Goal: Task Accomplishment & Management: Manage account settings

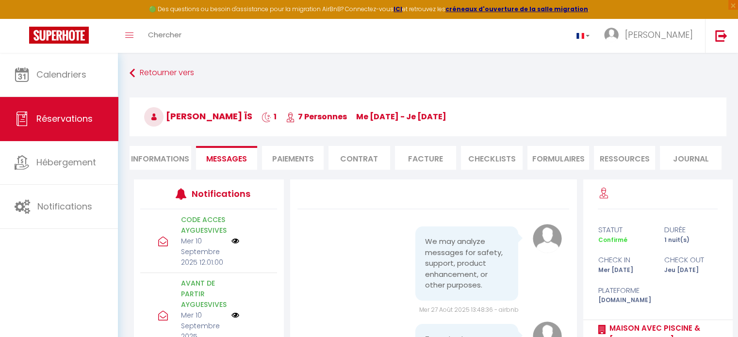
scroll to position [9269, 0]
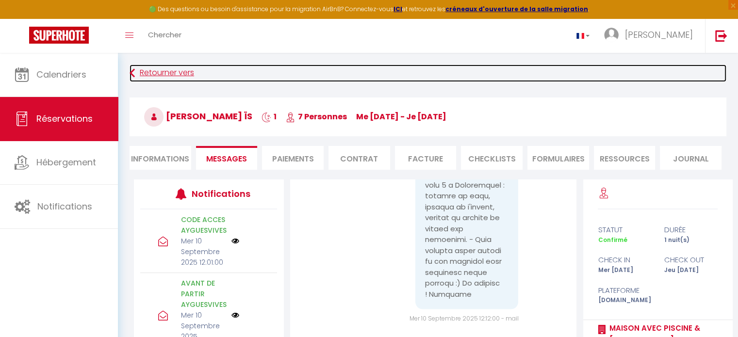
click at [165, 74] on link "Retourner vers" at bounding box center [428, 73] width 597 height 17
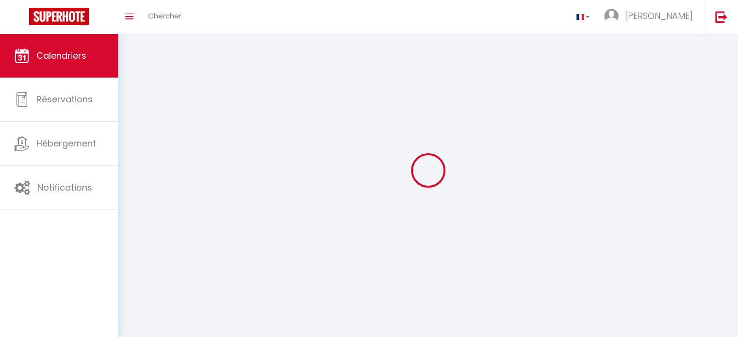
scroll to position [34, 0]
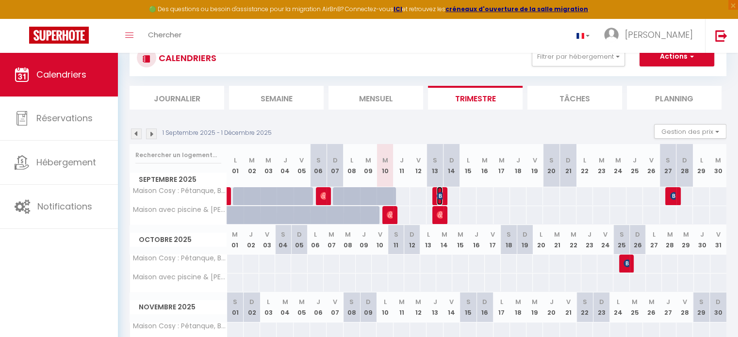
click at [441, 197] on img at bounding box center [441, 196] width 8 height 8
select select "OK"
select select "0"
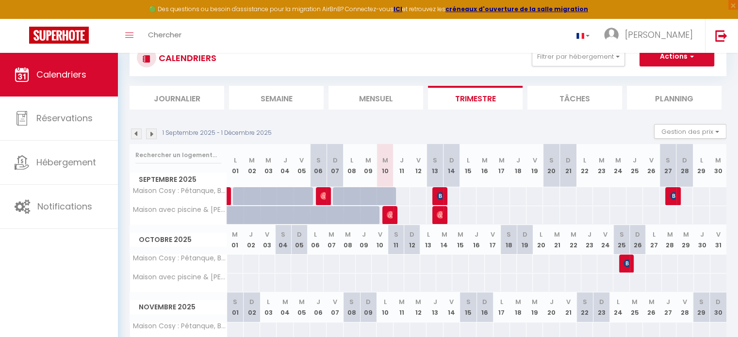
select select "1"
select select
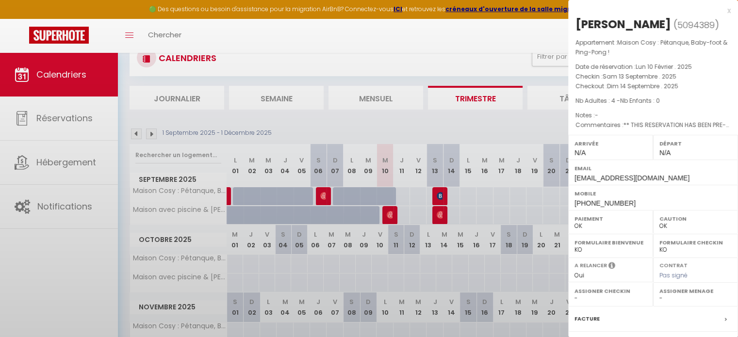
click at [440, 197] on div at bounding box center [369, 168] width 738 height 337
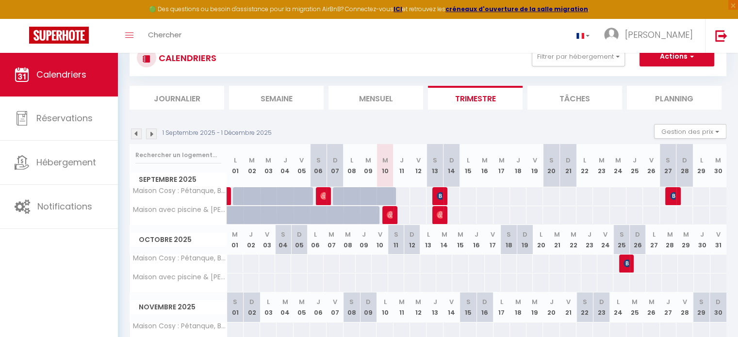
drag, startPoint x: 443, startPoint y: 198, endPoint x: 457, endPoint y: 199, distance: 14.7
click at [443, 198] on div at bounding box center [439, 196] width 17 height 18
type input "110"
type input "Dim 14 Septembre 2025"
type input "Lun 15 Septembre 2025"
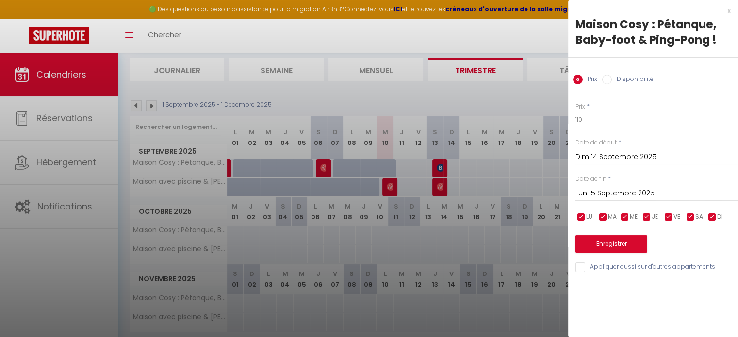
scroll to position [96, 0]
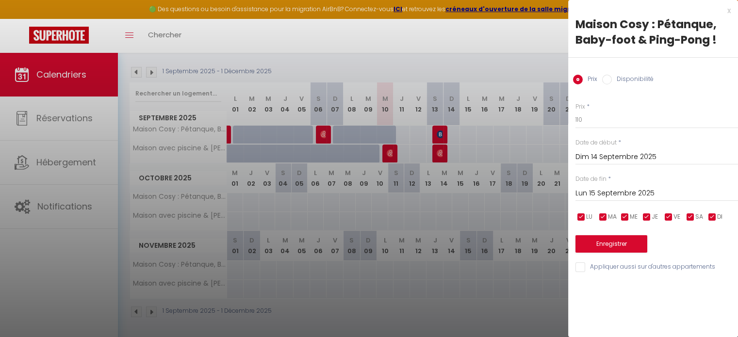
click at [439, 132] on div at bounding box center [369, 168] width 738 height 337
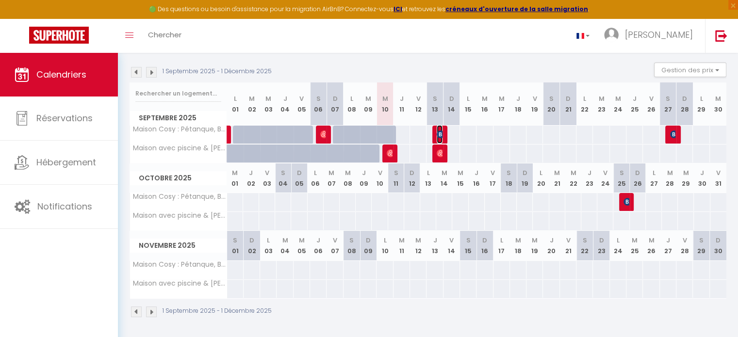
drag, startPoint x: 442, startPoint y: 135, endPoint x: 451, endPoint y: 138, distance: 10.1
click at [441, 135] on img at bounding box center [441, 135] width 8 height 8
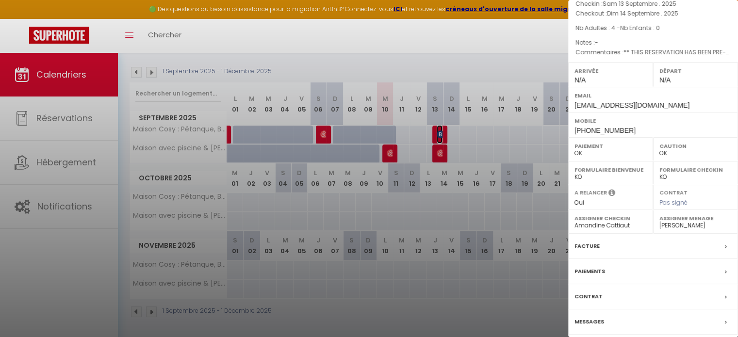
scroll to position [74, 0]
click at [593, 317] on label "Messages" at bounding box center [590, 321] width 30 height 10
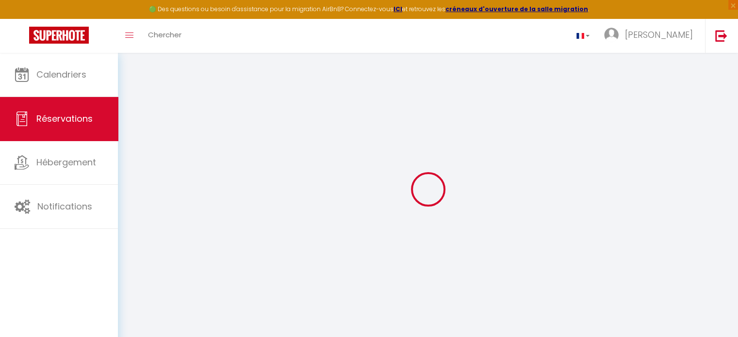
select select
checkbox input "false"
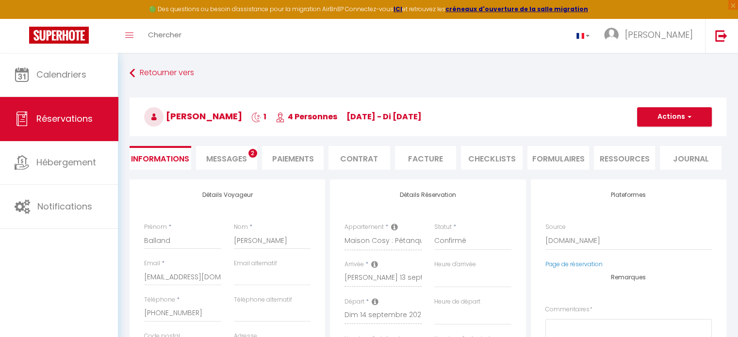
select select
checkbox input "false"
type textarea "** THIS RESERVATION HAS BEEN PRE-PAID ** BOOKING NOTE : Payment charge is EUR 2…"
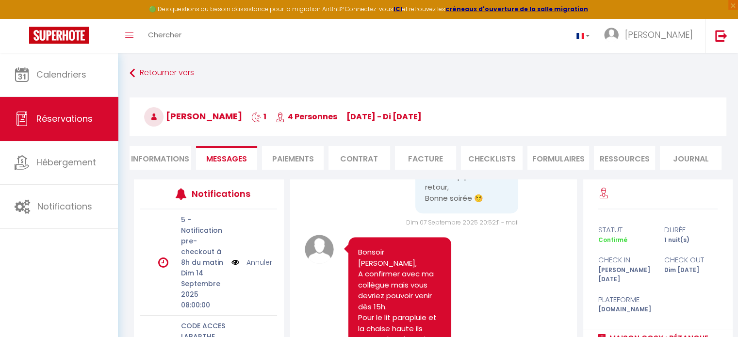
scroll to position [500, 0]
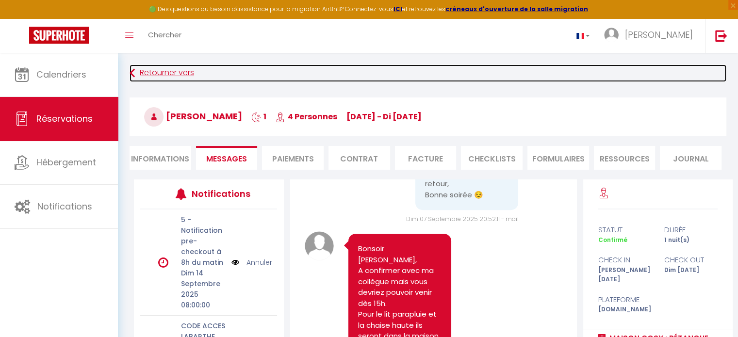
click at [157, 70] on link "Retourner vers" at bounding box center [428, 73] width 597 height 17
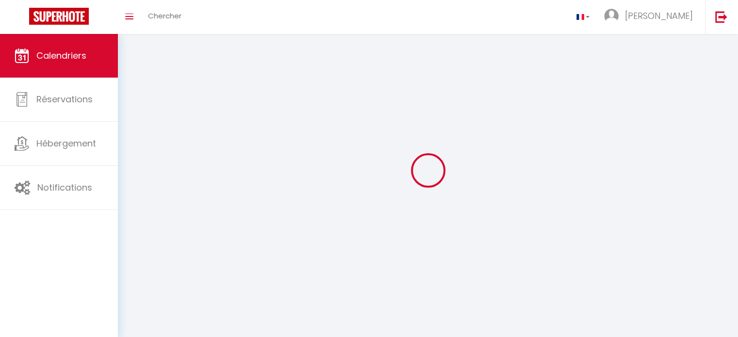
scroll to position [34, 0]
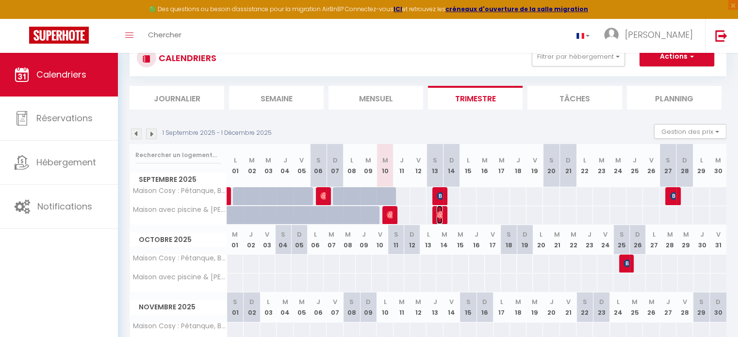
click at [437, 214] on img at bounding box center [441, 215] width 8 height 8
select select "OK"
select select "0"
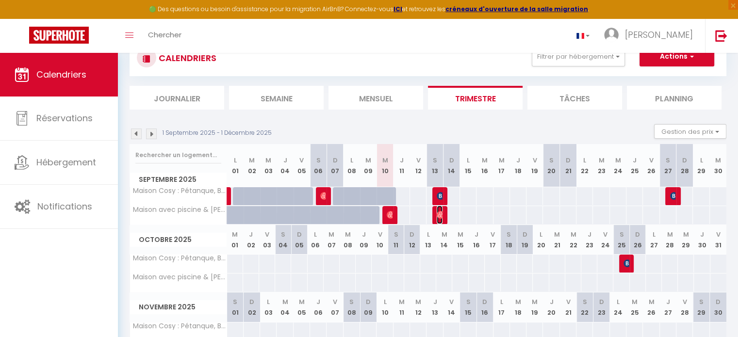
select select "1"
select select
select select "33972"
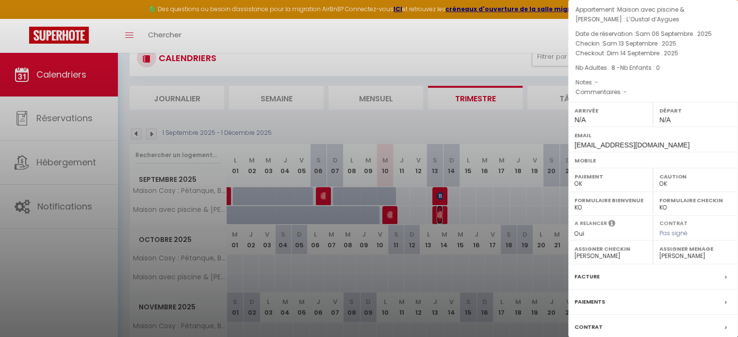
scroll to position [64, 0]
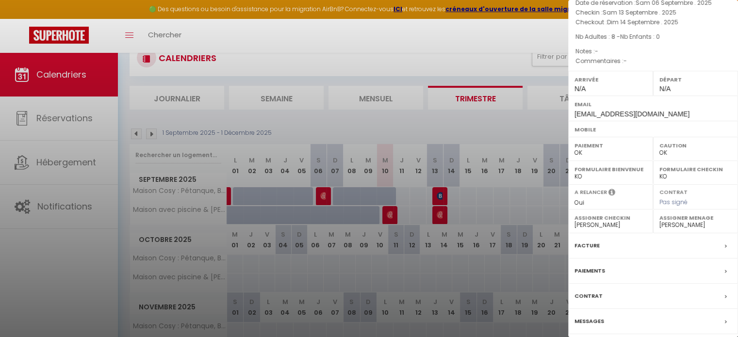
drag, startPoint x: 598, startPoint y: 315, endPoint x: 590, endPoint y: 318, distance: 8.7
click at [598, 316] on label "Messages" at bounding box center [590, 321] width 30 height 10
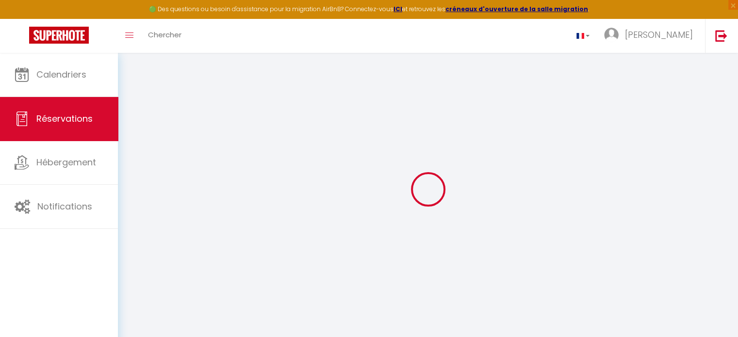
select select
checkbox input "false"
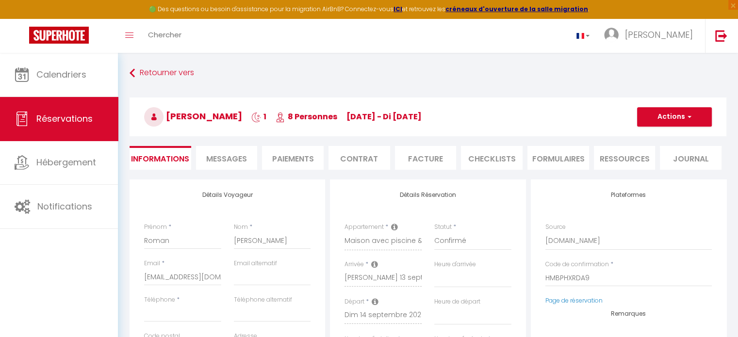
select select
checkbox input "false"
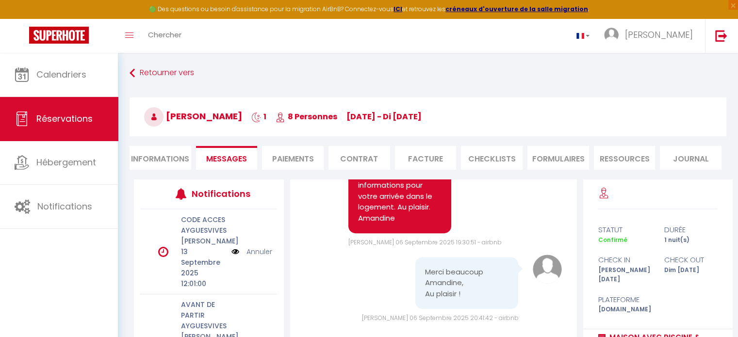
scroll to position [443, 0]
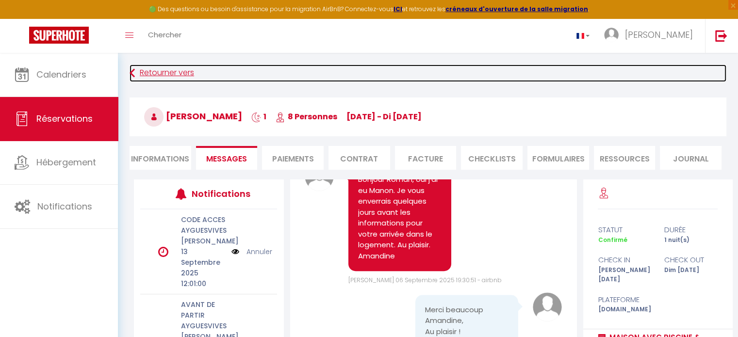
click at [173, 73] on link "Retourner vers" at bounding box center [428, 73] width 597 height 17
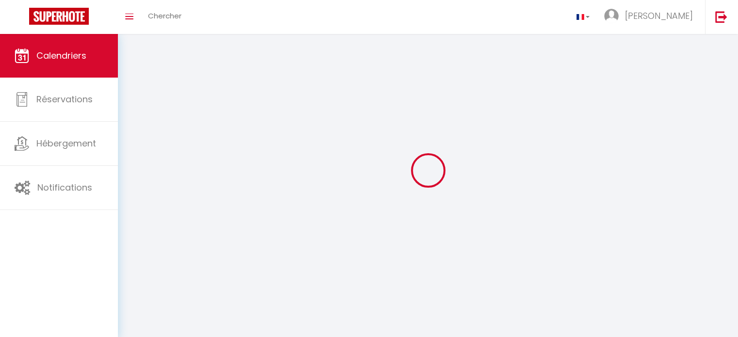
scroll to position [34, 0]
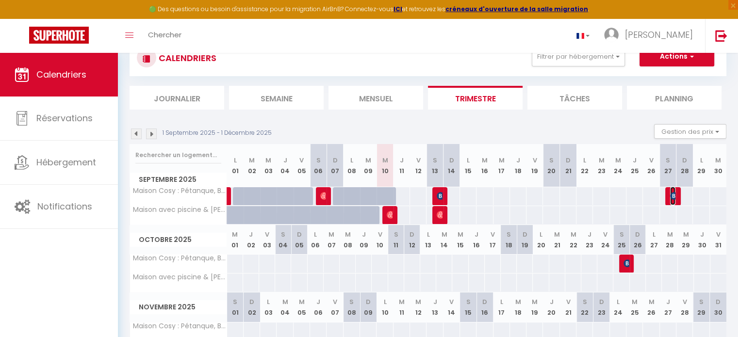
click at [673, 195] on img at bounding box center [674, 196] width 8 height 8
select select "OK"
select select "0"
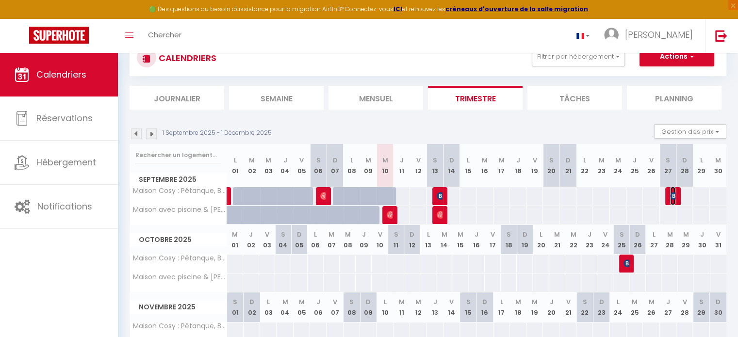
select select "1"
select select
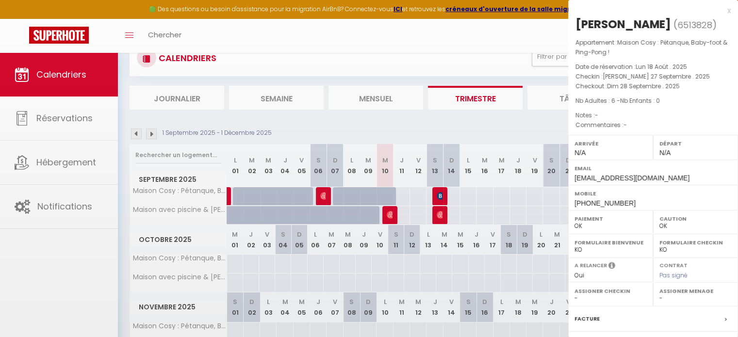
select select "27655"
select select "33972"
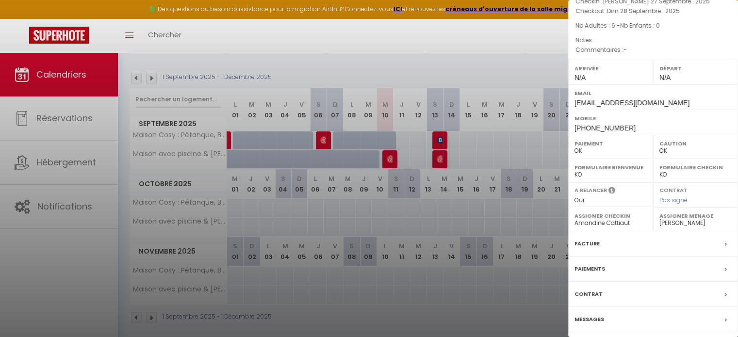
scroll to position [96, 0]
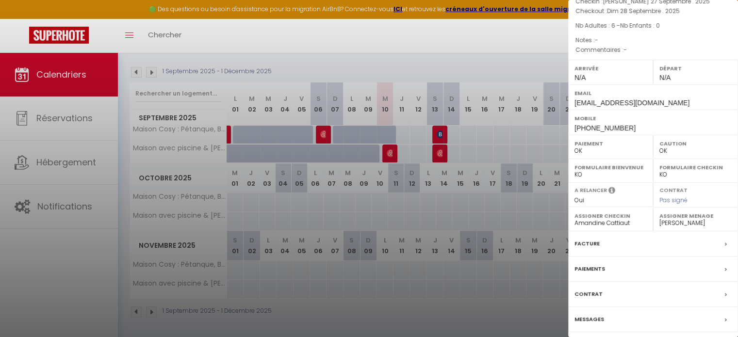
click at [593, 317] on label "Messages" at bounding box center [590, 319] width 30 height 10
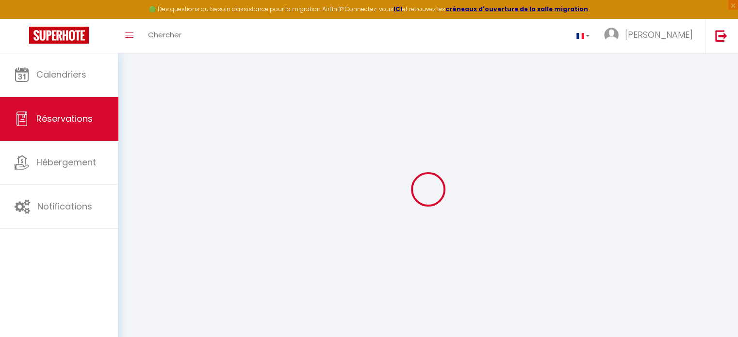
select select
checkbox input "false"
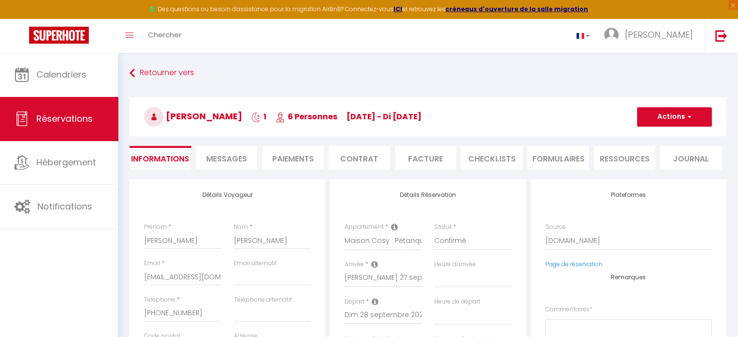
select select
checkbox input "false"
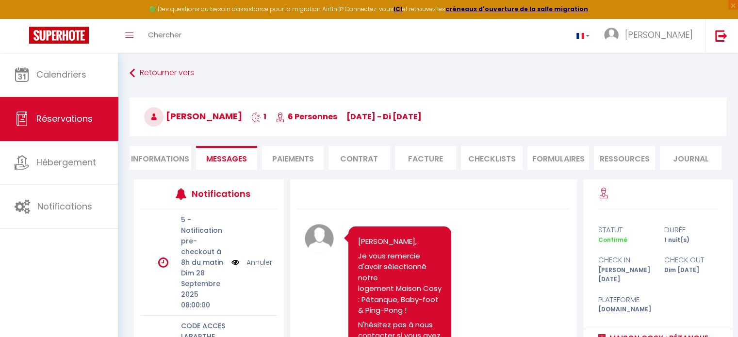
scroll to position [4084, 0]
